Goal: Navigation & Orientation: Find specific page/section

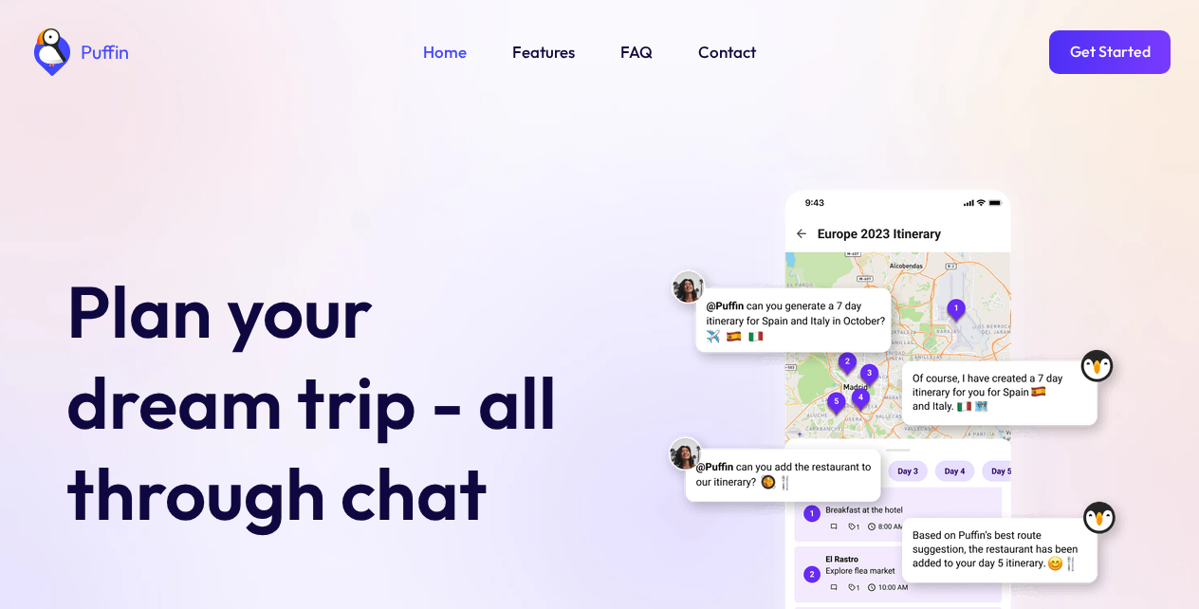
click at [541, 53] on link "Features" at bounding box center [543, 52] width 63 height 25
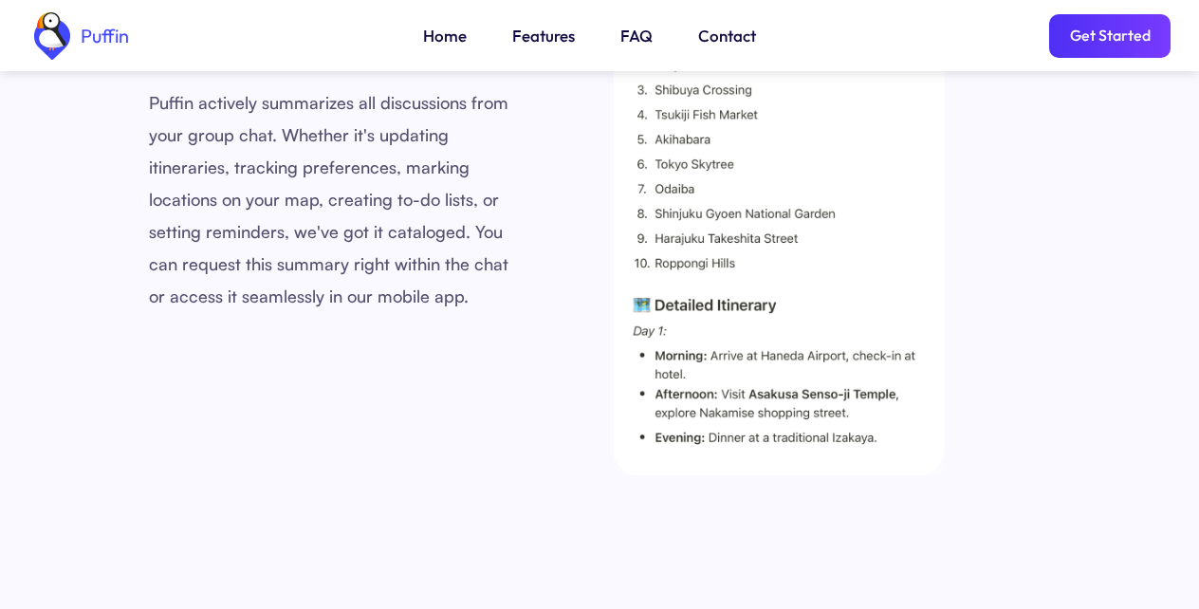
scroll to position [3724, 0]
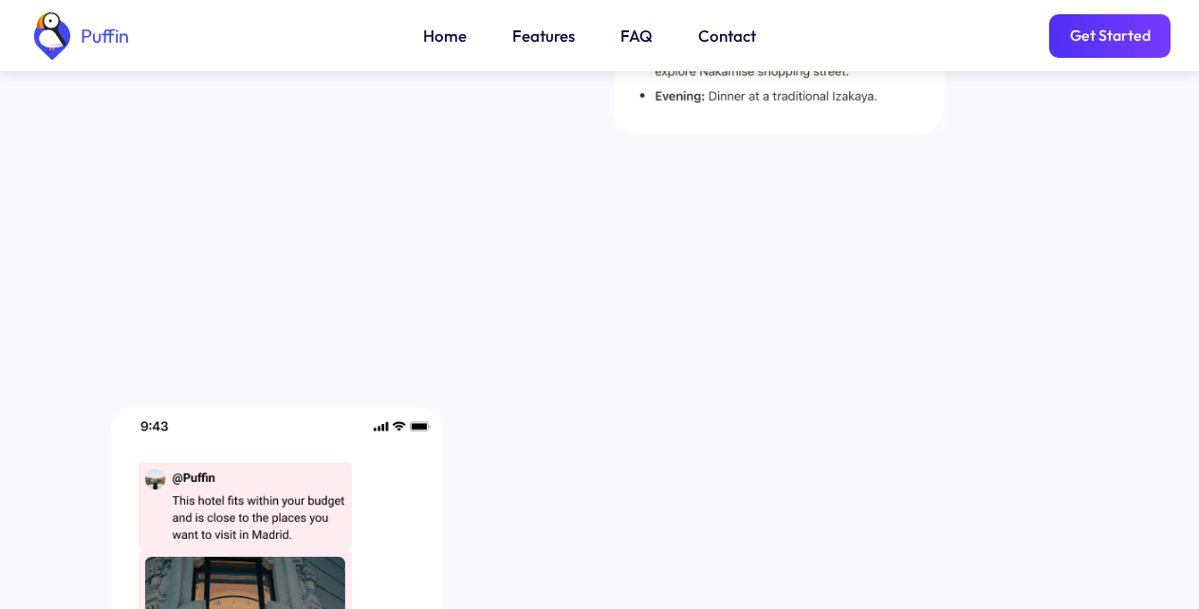
click at [63, 40] on img "home" at bounding box center [51, 35] width 47 height 47
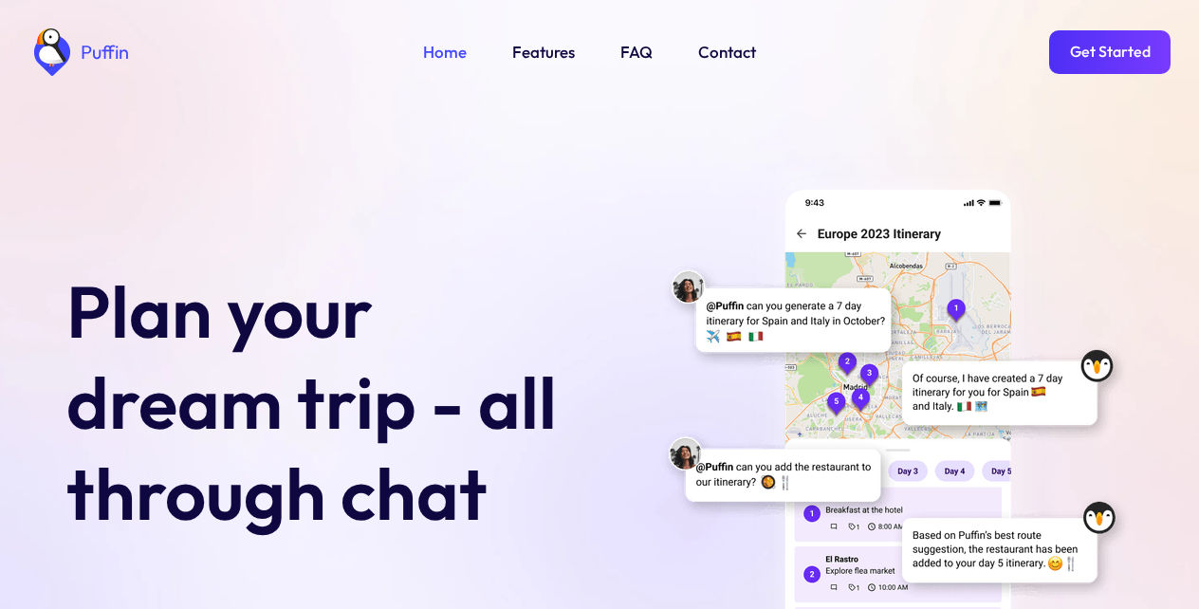
click at [1109, 50] on link "Get Started" at bounding box center [1109, 52] width 121 height 44
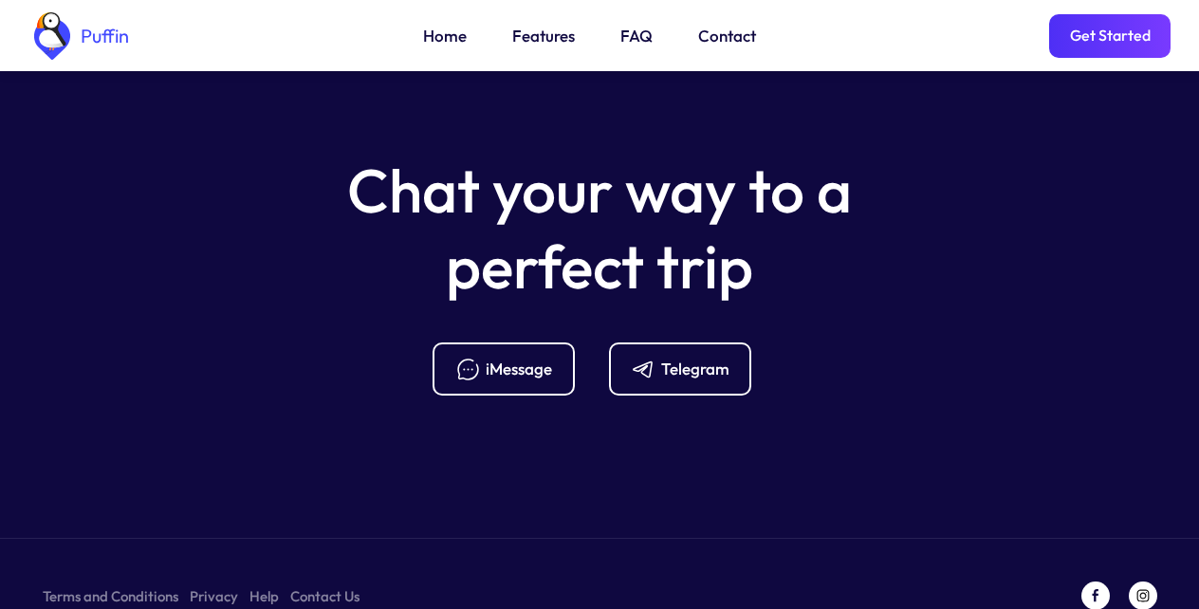
scroll to position [7520, 0]
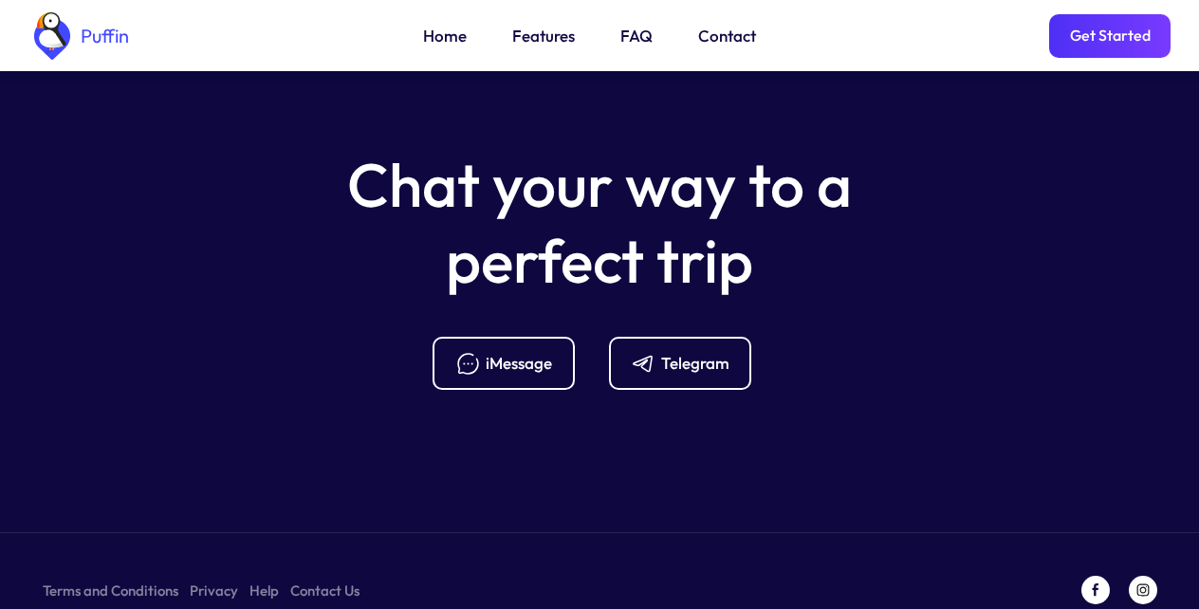
click at [676, 353] on div "Telegram" at bounding box center [695, 363] width 68 height 21
click at [1109, 44] on link "Get Started" at bounding box center [1109, 36] width 121 height 44
click at [688, 353] on div "Telegram" at bounding box center [695, 363] width 68 height 21
click at [636, 39] on link "FAQ" at bounding box center [637, 36] width 32 height 25
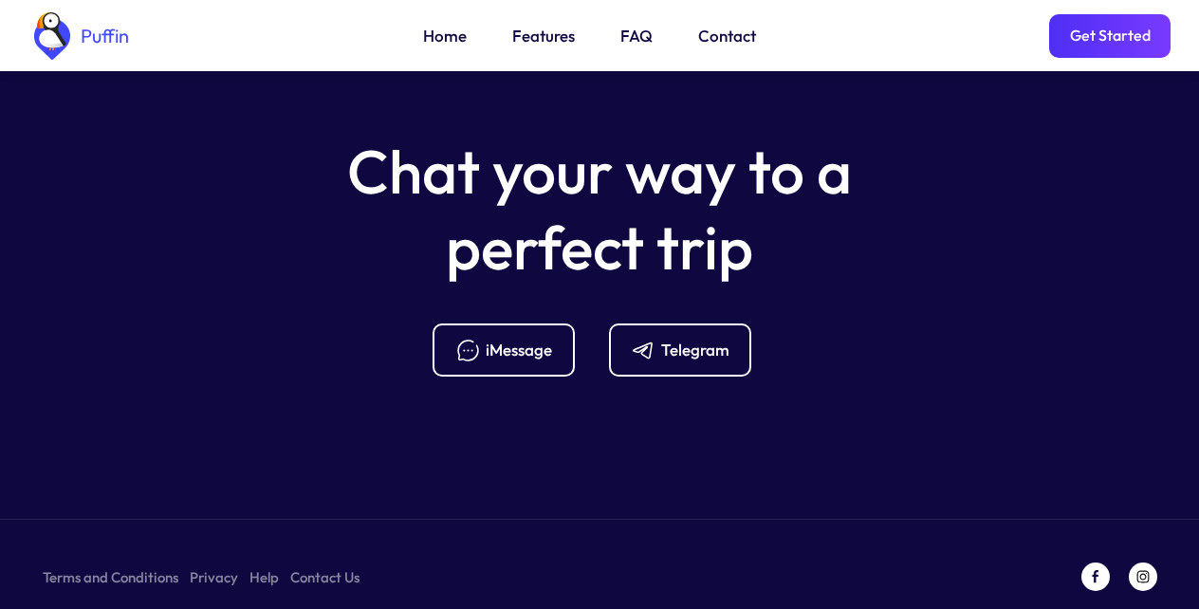
scroll to position [7535, 0]
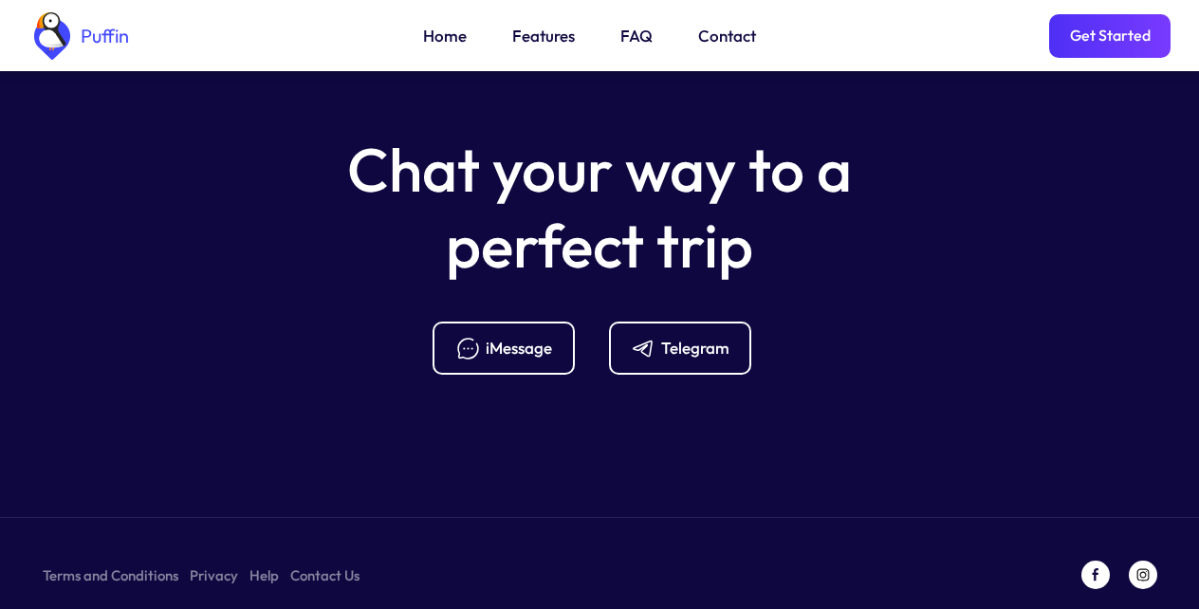
click at [1107, 44] on link "Get Started" at bounding box center [1109, 36] width 121 height 44
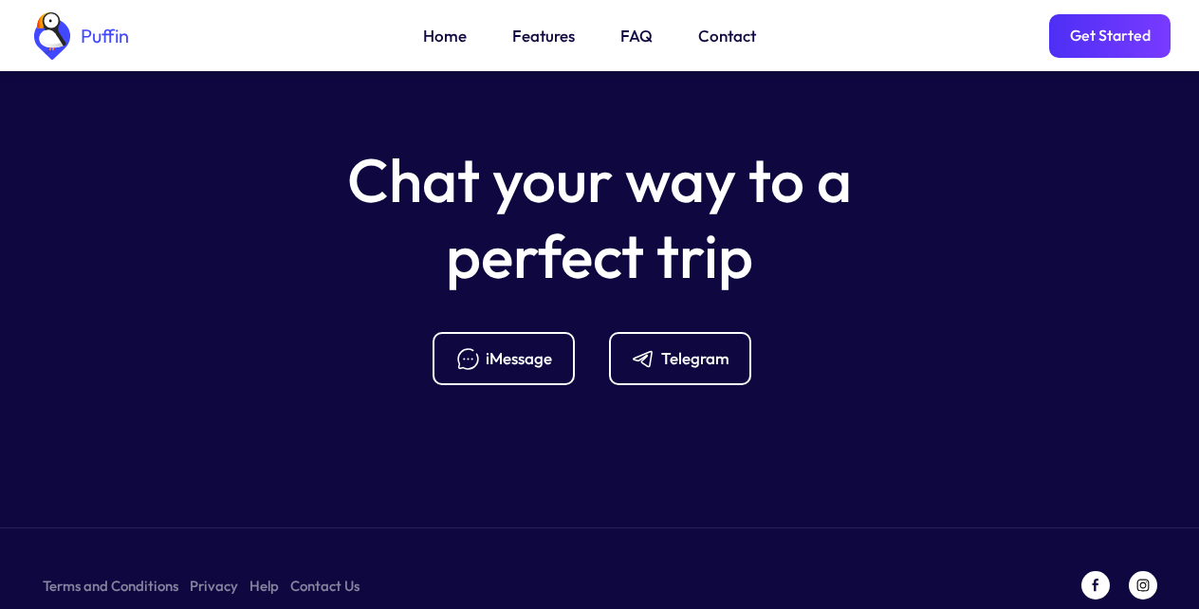
scroll to position [7520, 0]
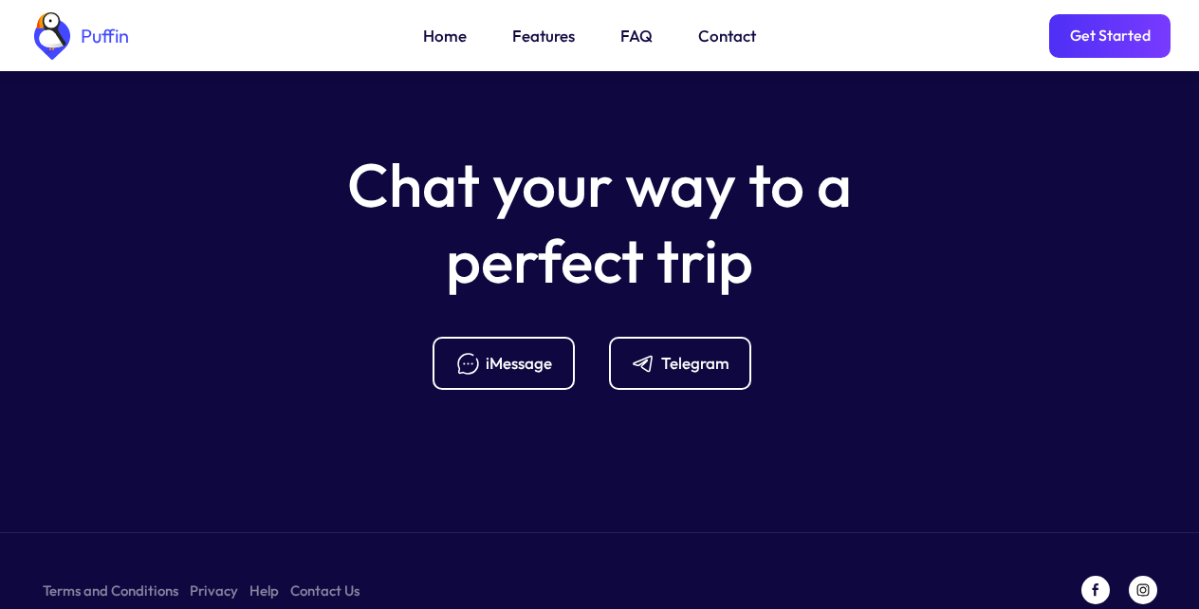
click at [686, 353] on div "Telegram" at bounding box center [695, 363] width 68 height 21
